Goal: Learn about a topic: Learn about a topic

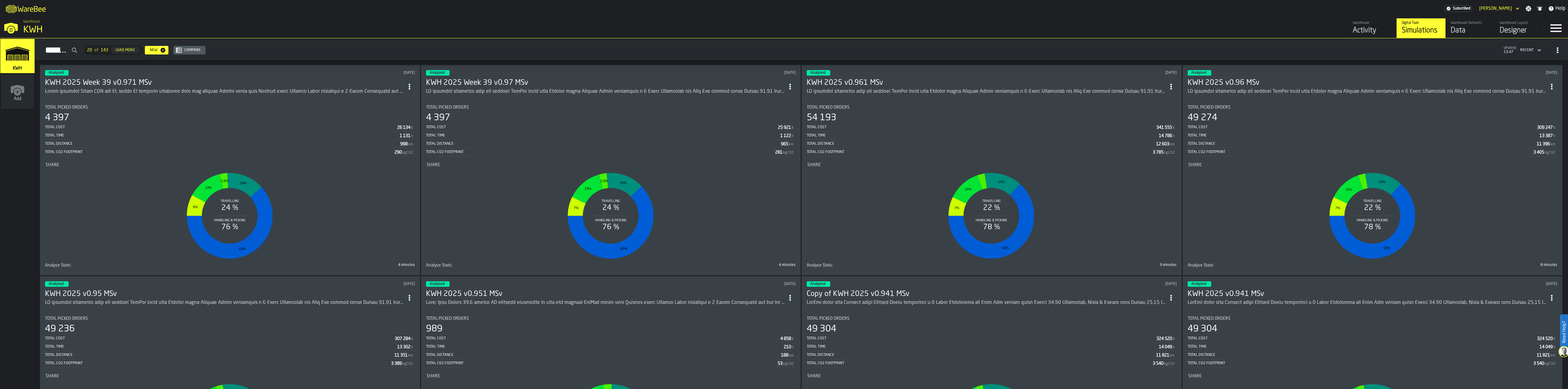
click at [90, 82] on h3 "KWH 2025 Week 39 v0.971 MSv" at bounding box center [224, 82] width 359 height 10
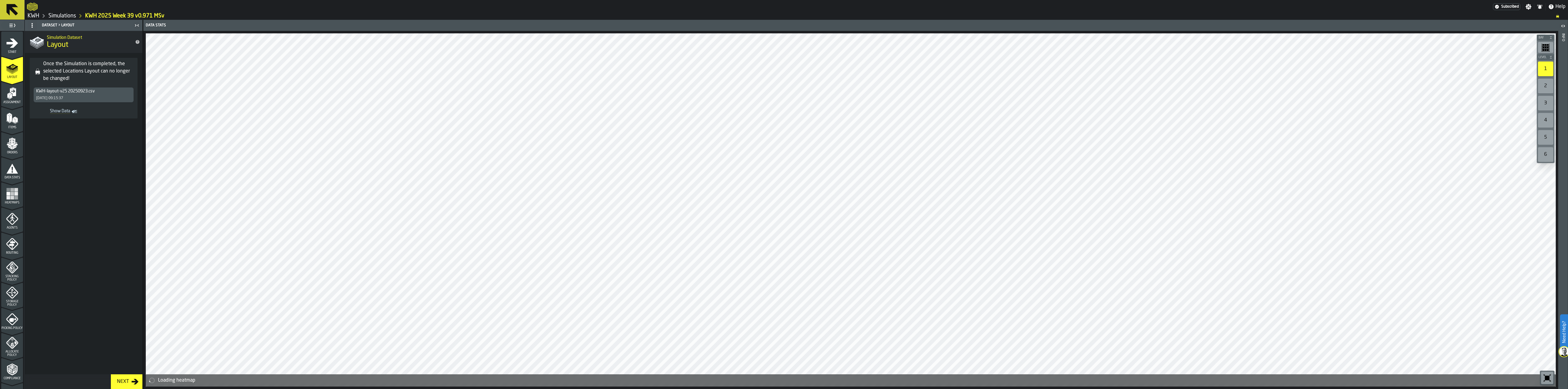
click at [62, 113] on span "Show Data" at bounding box center [53, 111] width 35 height 6
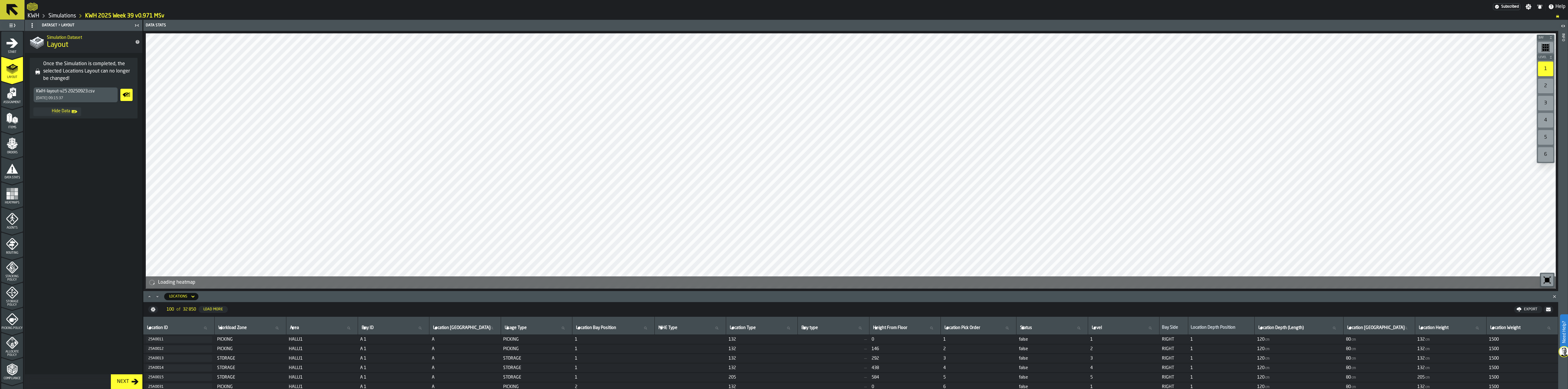
click at [62, 113] on span "Hide Data" at bounding box center [53, 111] width 35 height 6
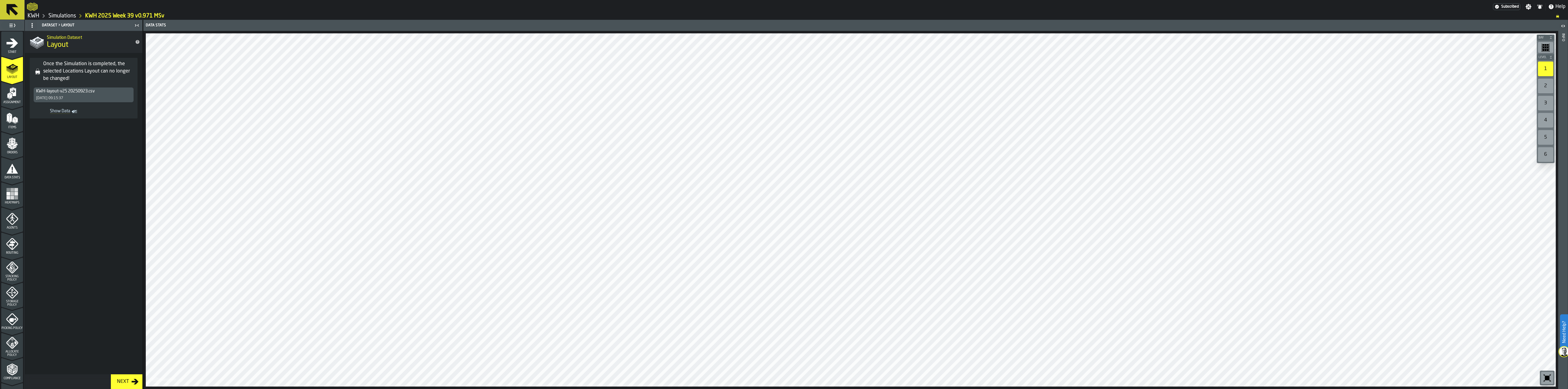
click at [16, 194] on rect "menu Heatmaps" at bounding box center [16, 193] width 3 height 3
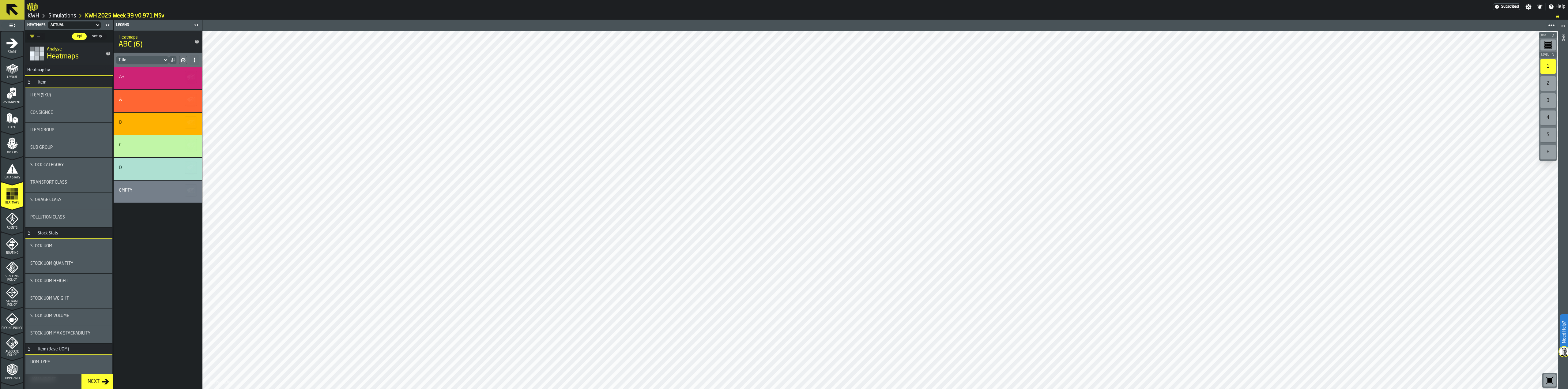
click at [13, 68] on icon "menu Layout" at bounding box center [12, 67] width 10 height 7
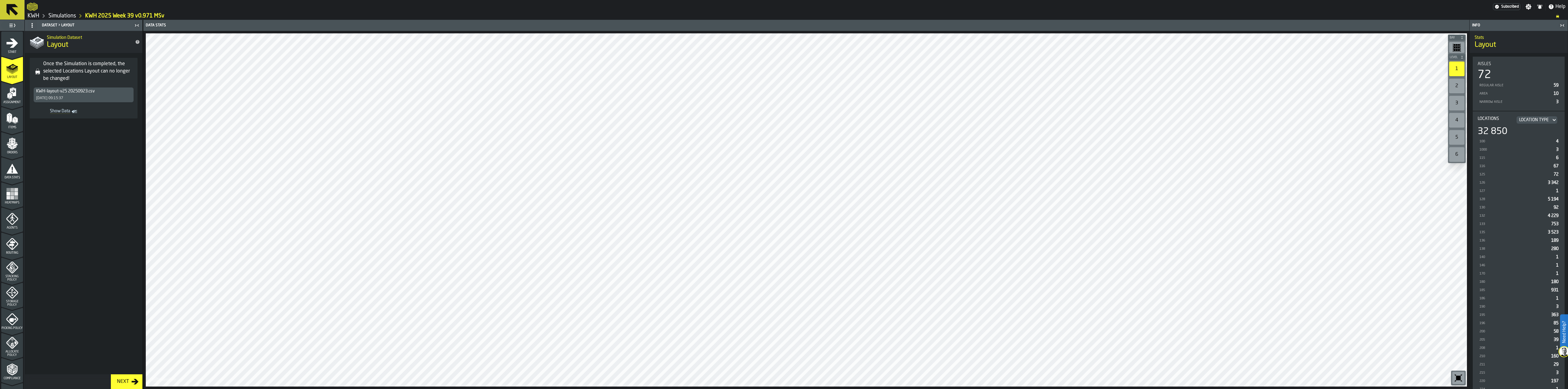
click at [10, 10] on icon at bounding box center [12, 10] width 15 height 15
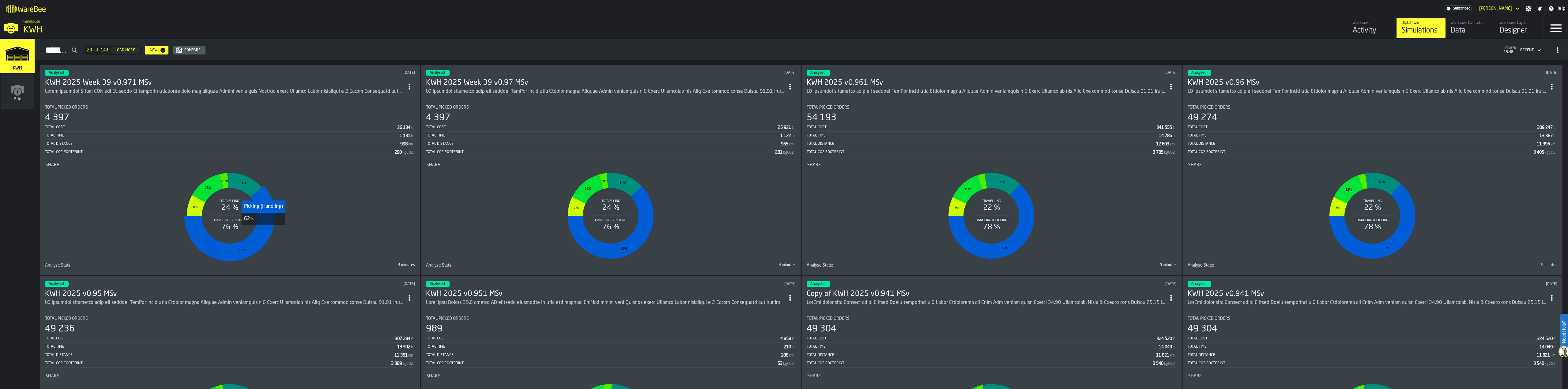
click at [264, 231] on icon "stat-Share" at bounding box center [230, 223] width 91 height 75
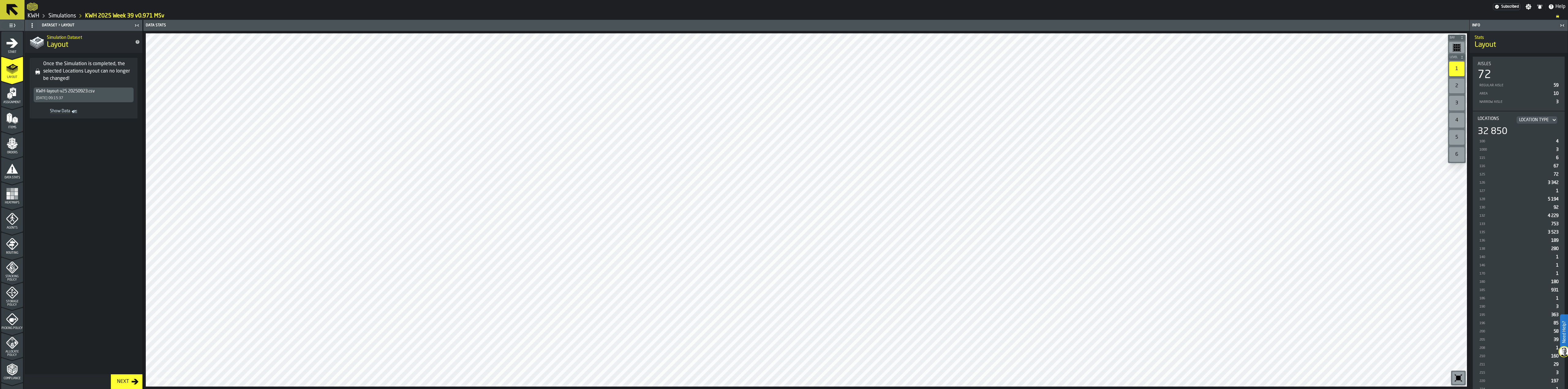
click at [120, 384] on div "Next" at bounding box center [122, 381] width 16 height 7
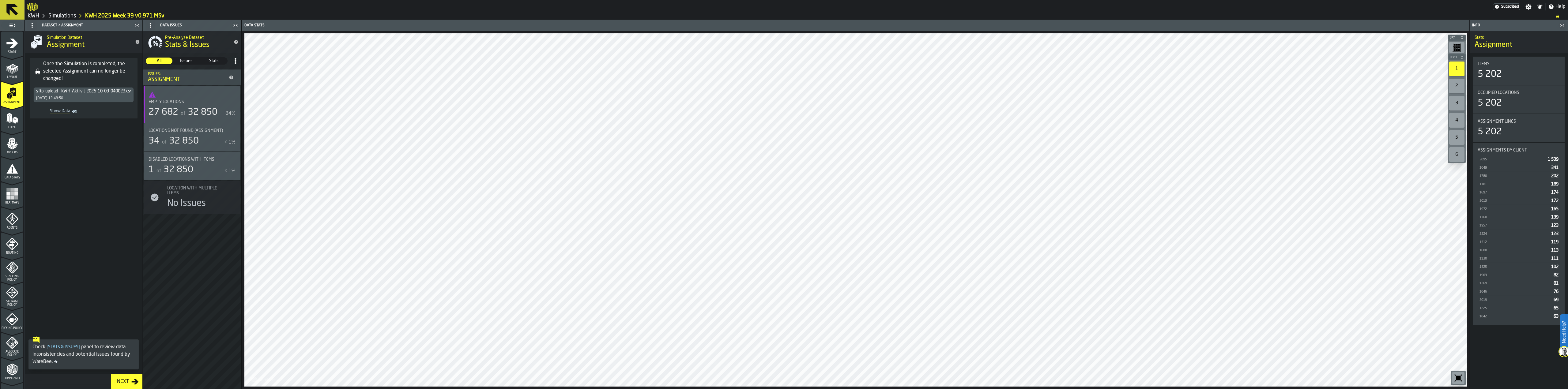
click at [13, 122] on polygon "menu Items" at bounding box center [13, 121] width 3 height 5
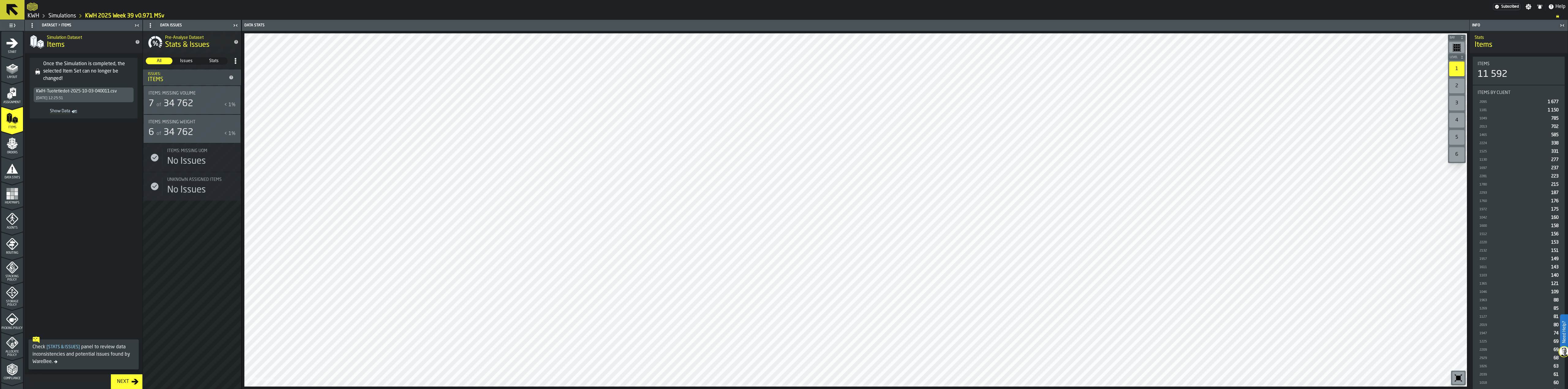
click at [17, 10] on icon at bounding box center [12, 10] width 15 height 15
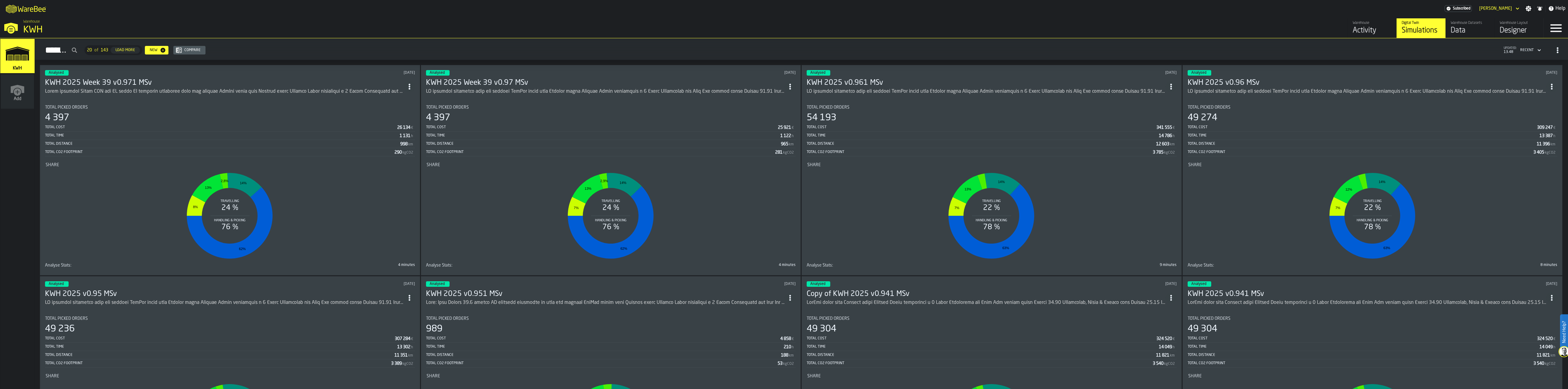
click at [98, 85] on h3 "KWH 2025 Week 39 v0.971 MSv" at bounding box center [224, 82] width 359 height 10
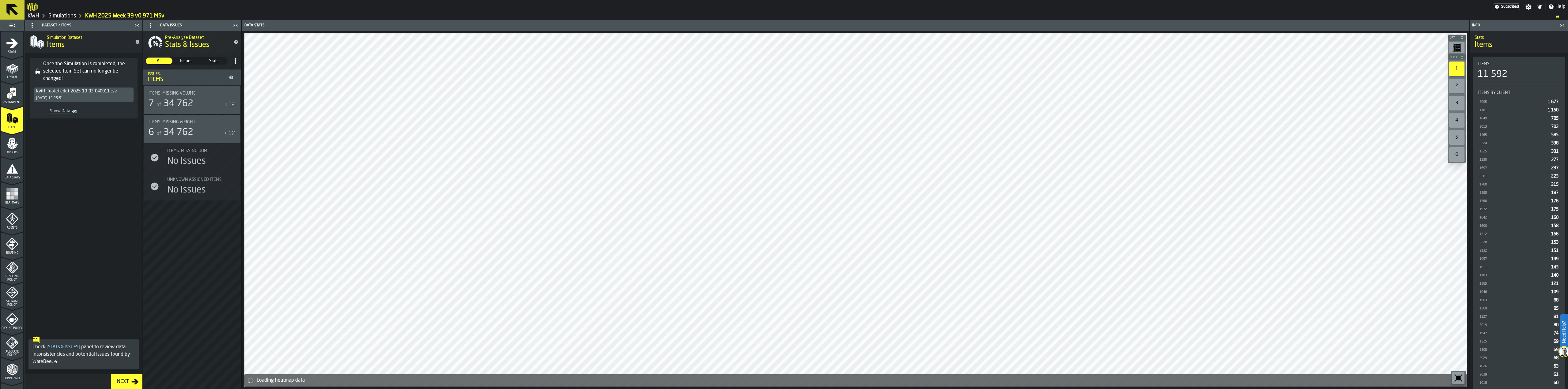
click at [1461, 86] on div "2" at bounding box center [1457, 86] width 16 height 15
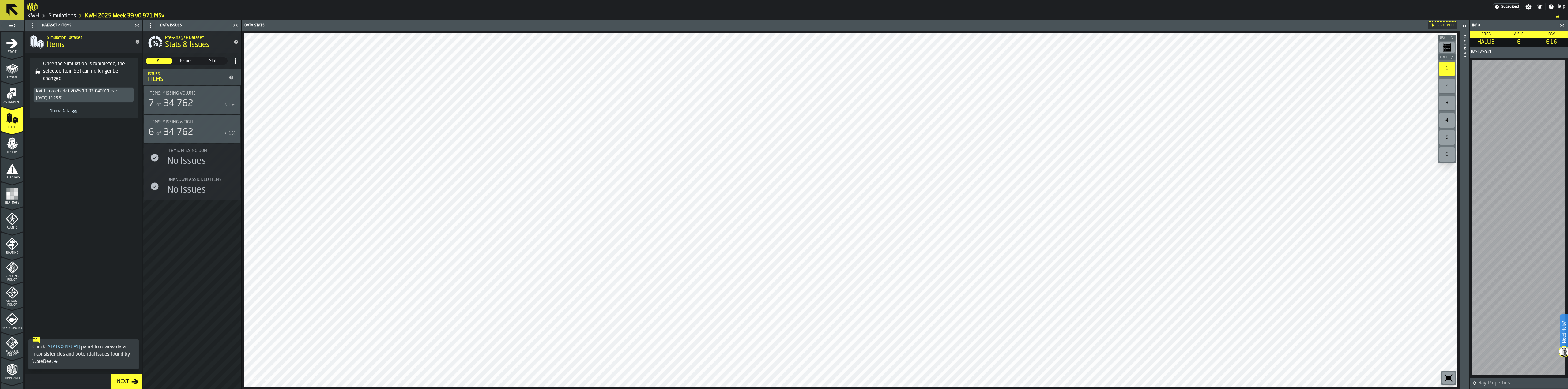
click at [1450, 88] on div "2" at bounding box center [1447, 86] width 16 height 15
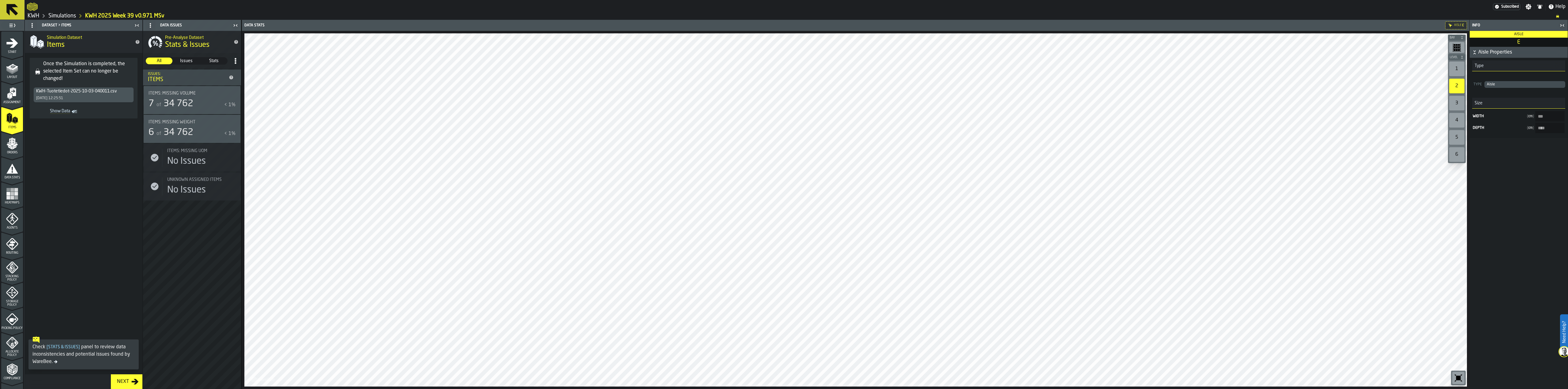
click at [1458, 378] on icon "button-toolbar-undefined" at bounding box center [1458, 378] width 4 height 4
click at [10, 199] on rect "menu Heatmaps" at bounding box center [12, 198] width 3 height 3
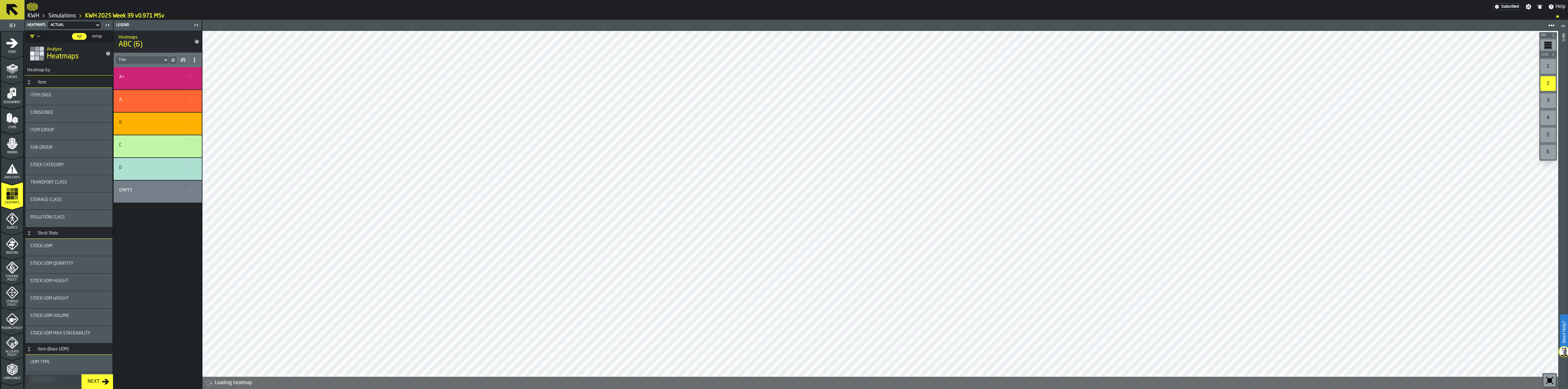
click at [1545, 66] on div "1" at bounding box center [1548, 66] width 16 height 15
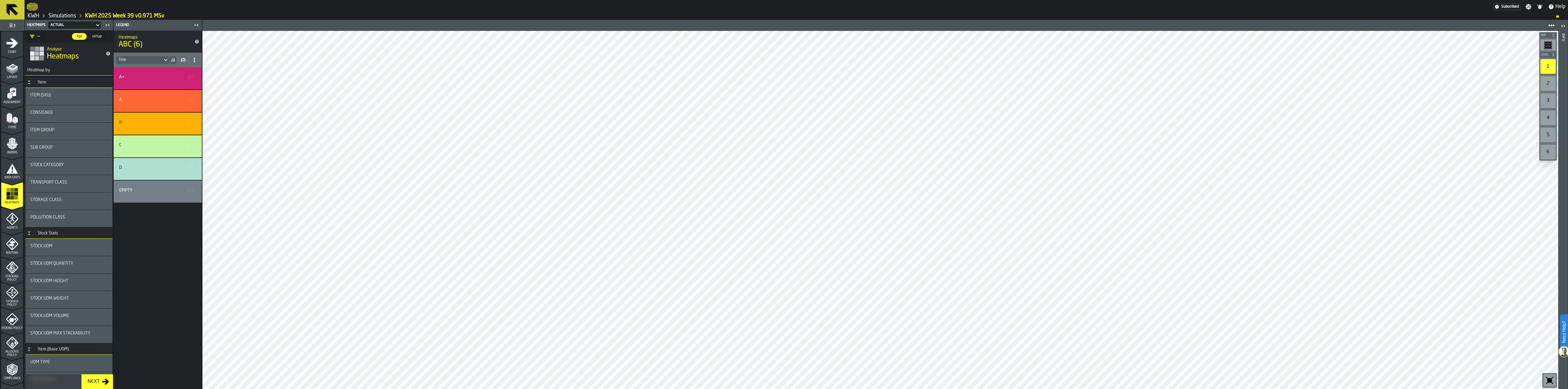
click at [0, 70] on ul "1 Start 2 Layout 3 Assignment 4 Items 5 Orders 6 Data Stats 7 Heatmaps 8 Agents…" at bounding box center [12, 257] width 24 height 452
click at [6, 69] on icon "menu Layout" at bounding box center [12, 68] width 12 height 12
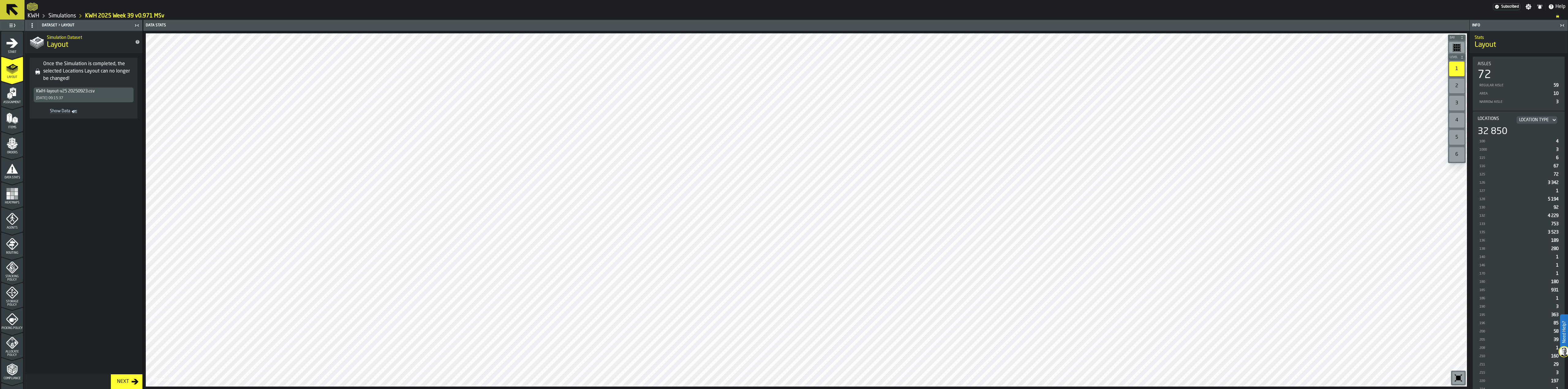
click at [1455, 86] on div "2" at bounding box center [1457, 86] width 16 height 15
click at [4, 171] on div "Data Stats" at bounding box center [11, 171] width 22 height 16
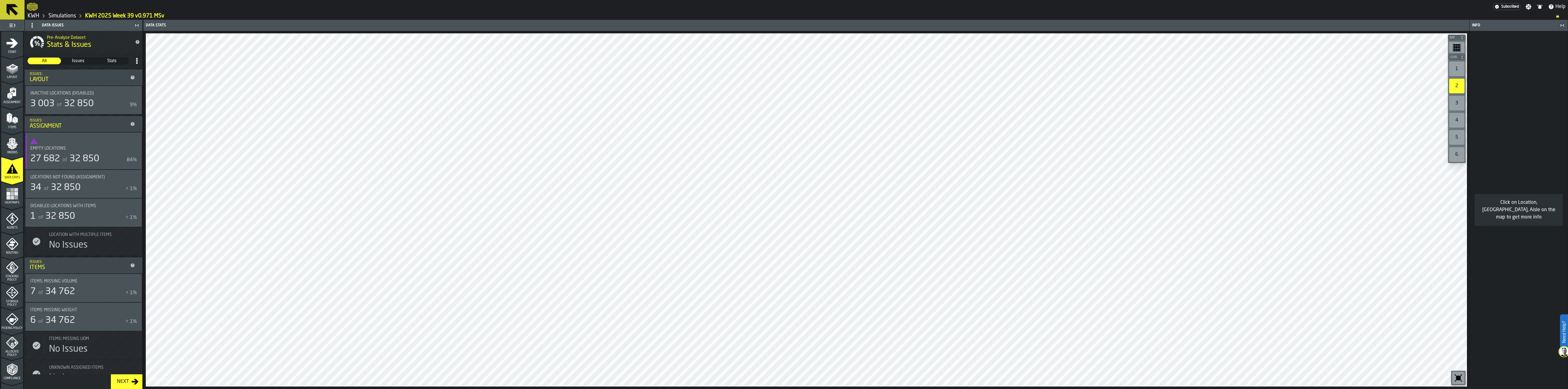
click at [60, 163] on div "27 682" at bounding box center [45, 159] width 29 height 11
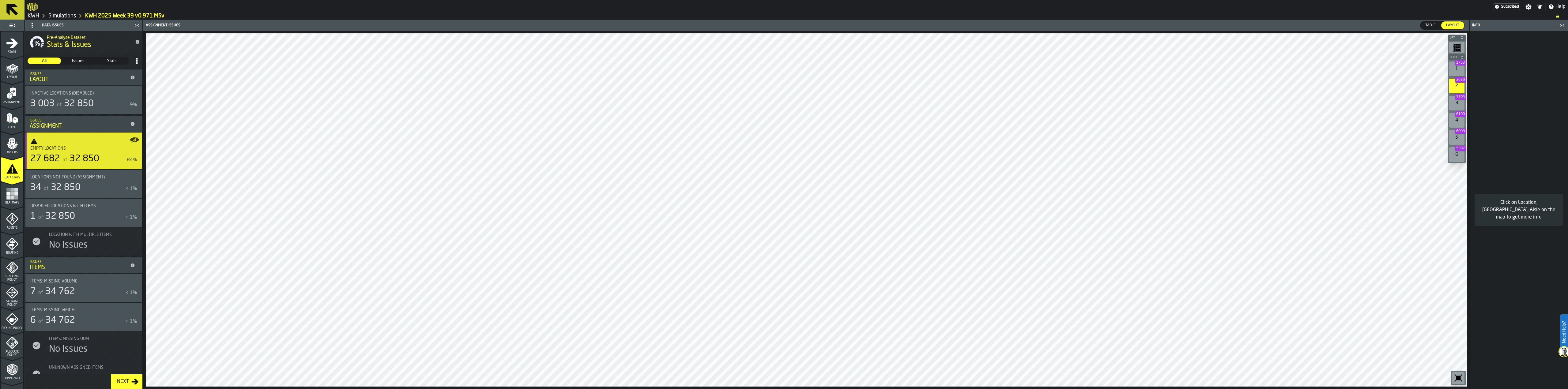
click at [1458, 68] on div "1 1753" at bounding box center [1457, 68] width 16 height 15
click at [15, 191] on rect "menu Heatmaps" at bounding box center [16, 190] width 3 height 3
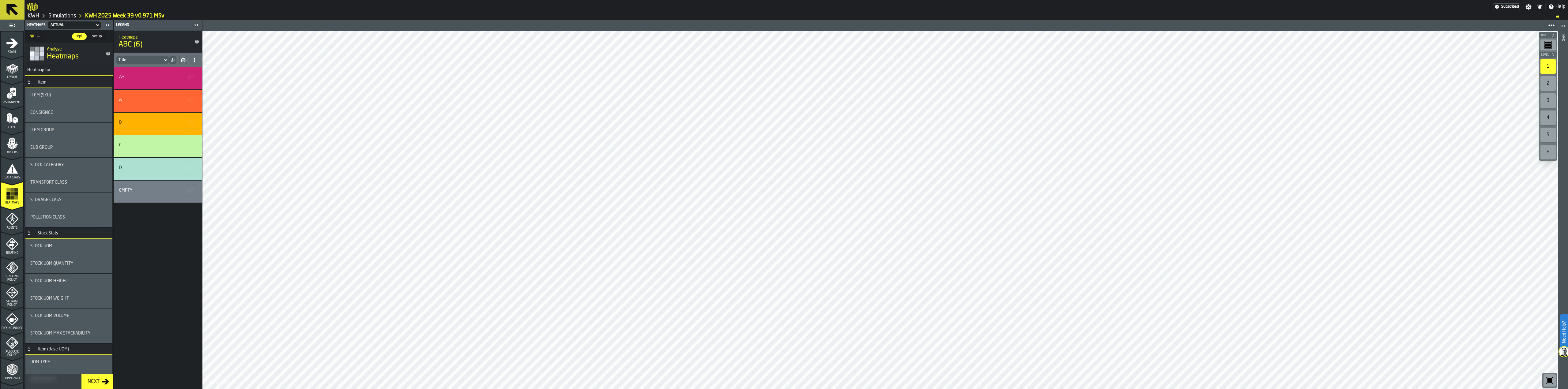
click at [14, 11] on icon at bounding box center [11, 10] width 11 height 11
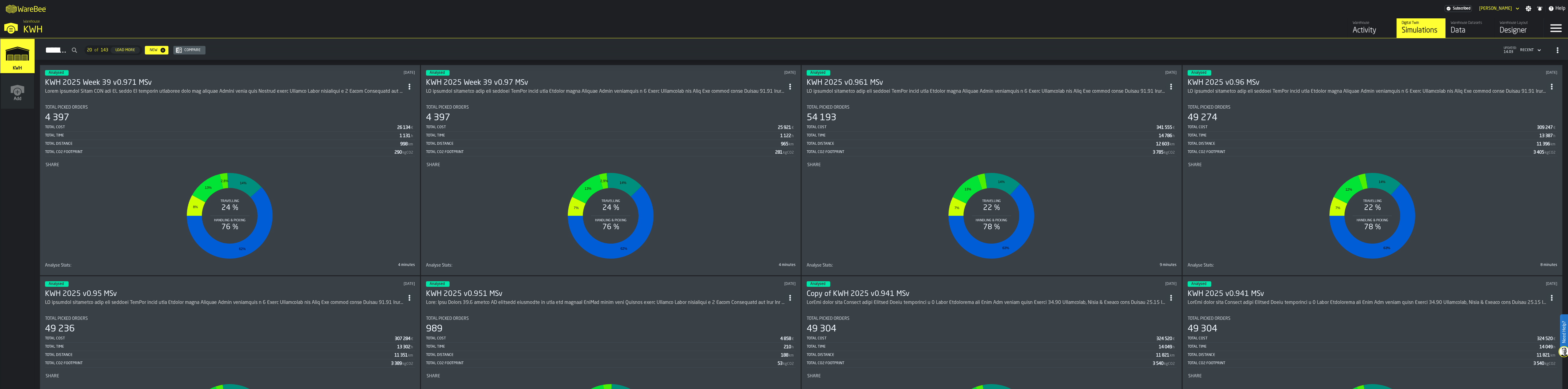
click at [274, 91] on div "ItemListCard-DashboardItemContainer" at bounding box center [224, 91] width 359 height 7
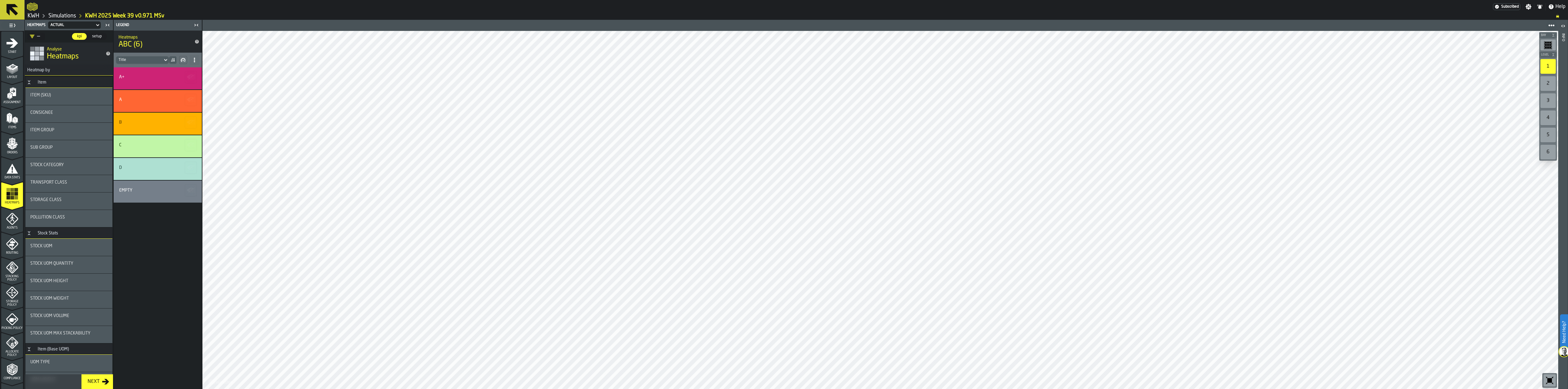
click at [16, 11] on icon at bounding box center [12, 10] width 15 height 15
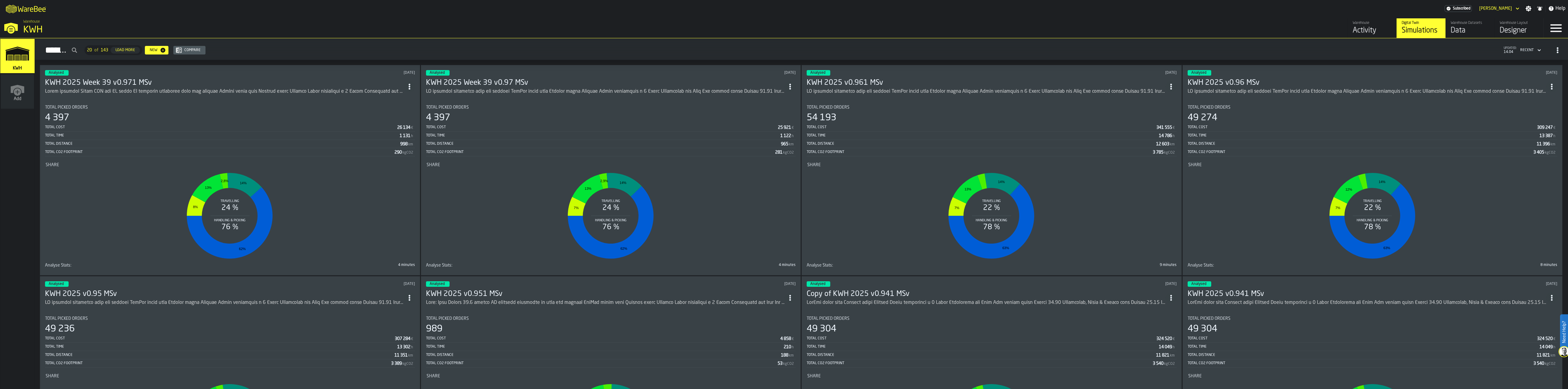
click at [125, 84] on h3 "KWH 2025 Week 39 v0.971 MSv" at bounding box center [224, 82] width 359 height 10
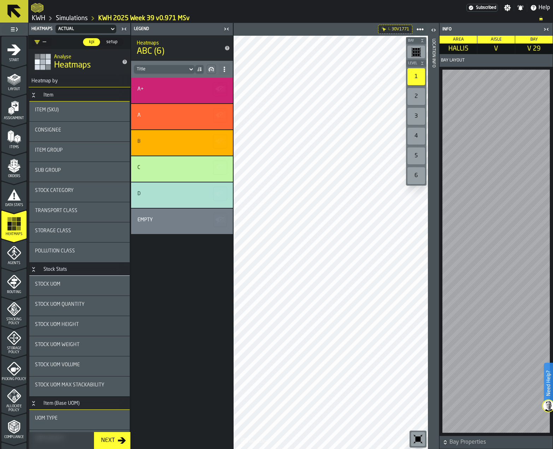
click at [434, 28] on icon "button-toggle-Open" at bounding box center [433, 30] width 8 height 8
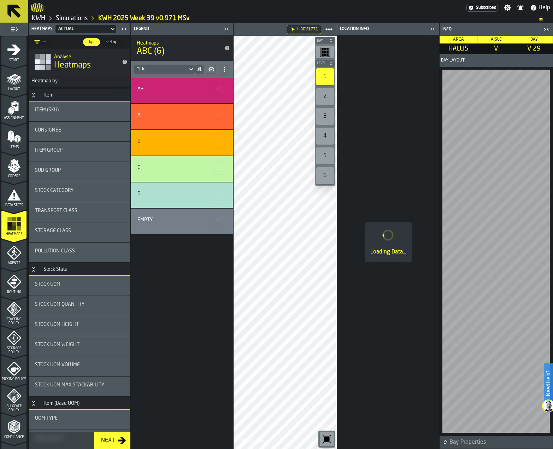
click at [432, 26] on icon "button-toggle-Close me" at bounding box center [432, 29] width 8 height 8
